Goal: Transaction & Acquisition: Purchase product/service

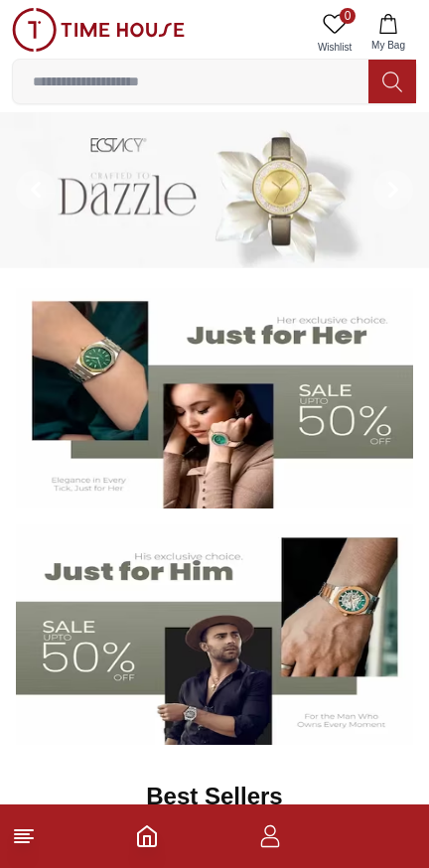
scroll to position [2753, 0]
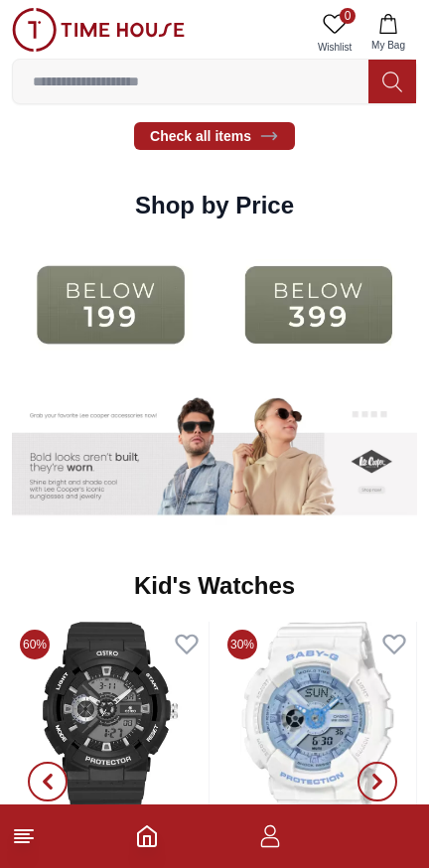
click at [220, 241] on img at bounding box center [319, 304] width 198 height 127
click at [256, 241] on img at bounding box center [319, 304] width 198 height 127
click at [286, 241] on img at bounding box center [319, 304] width 198 height 127
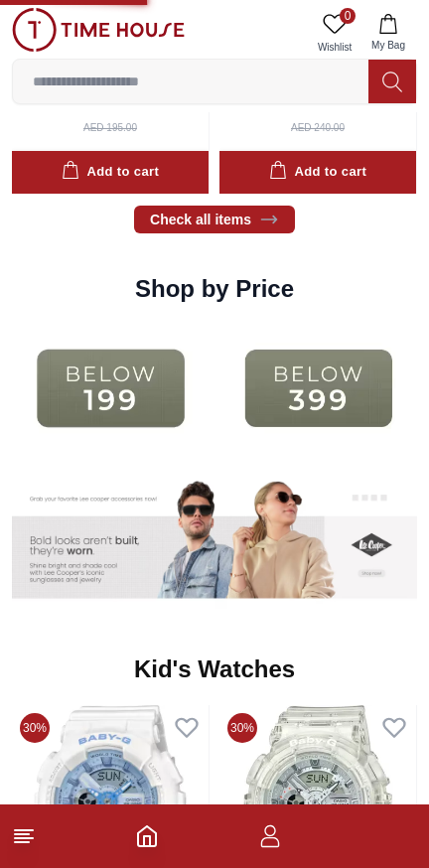
scroll to position [2669, 0]
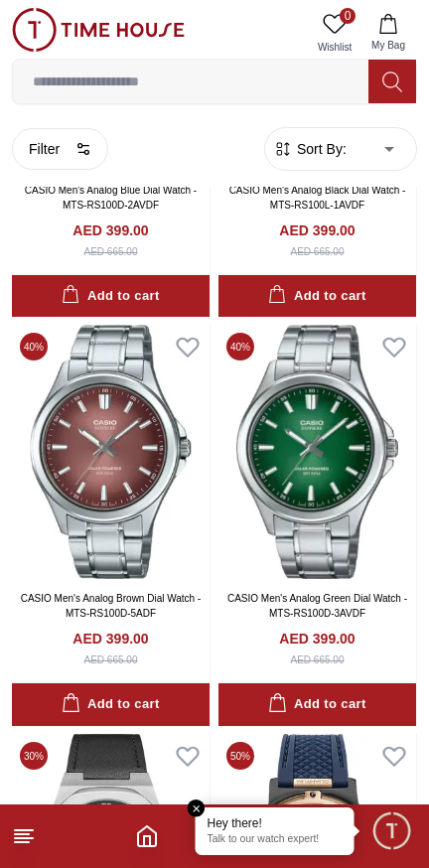
scroll to position [1117, 0]
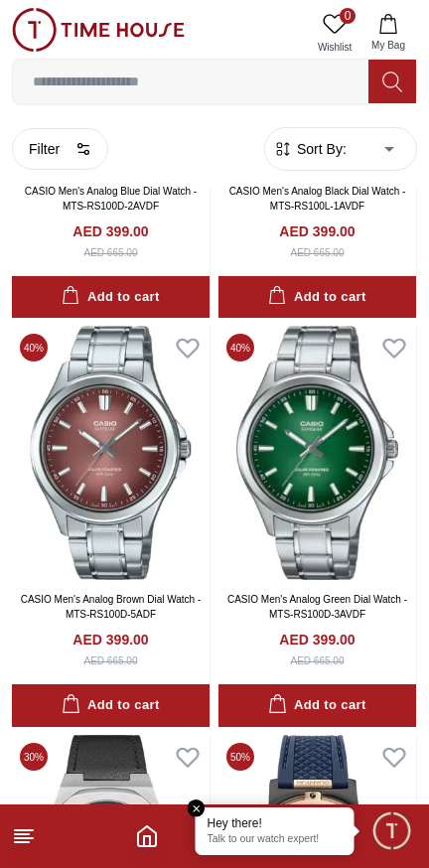
click at [328, 407] on img at bounding box center [318, 453] width 198 height 254
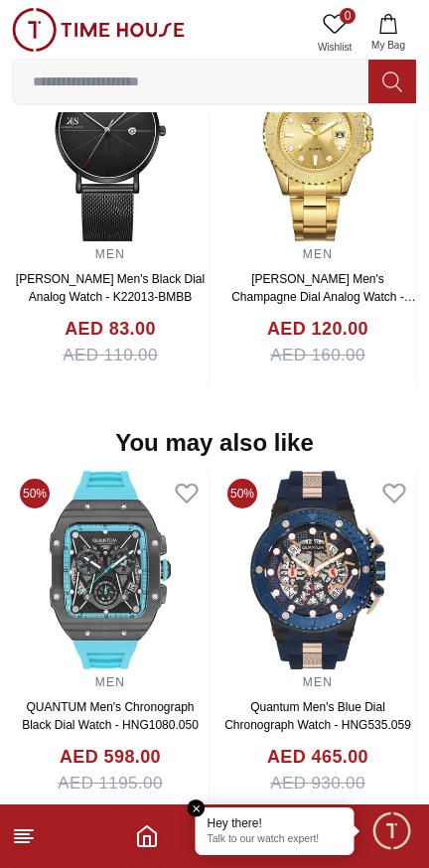
scroll to position [1618, 0]
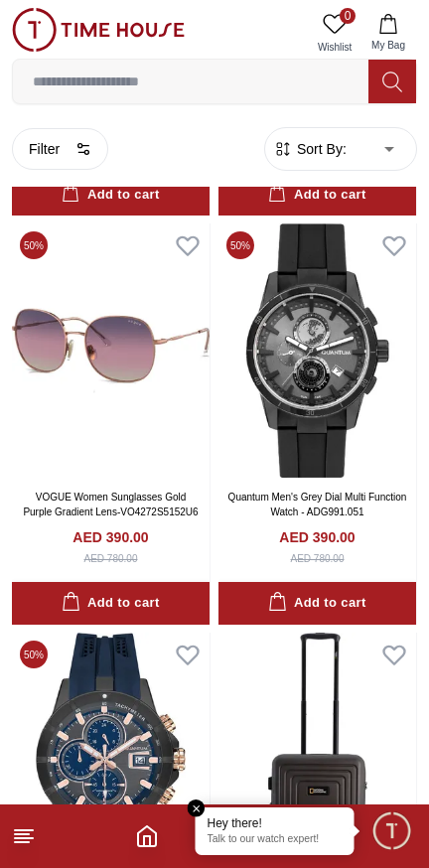
scroll to position [3576, 0]
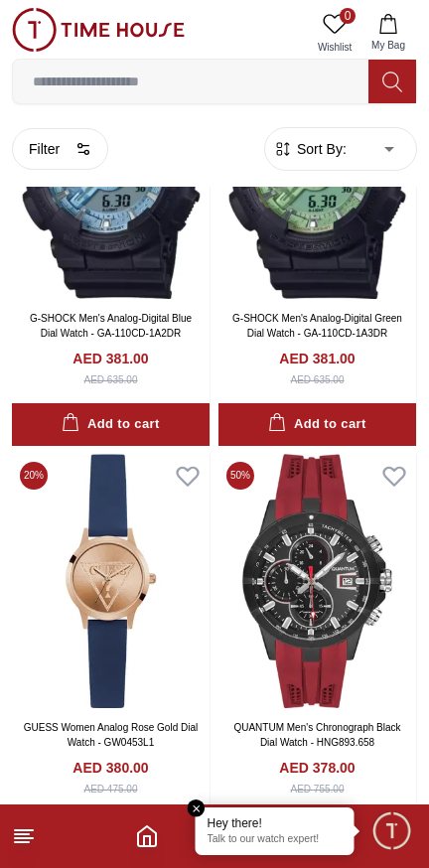
scroll to position [6310, 0]
